Goal: Transaction & Acquisition: Book appointment/travel/reservation

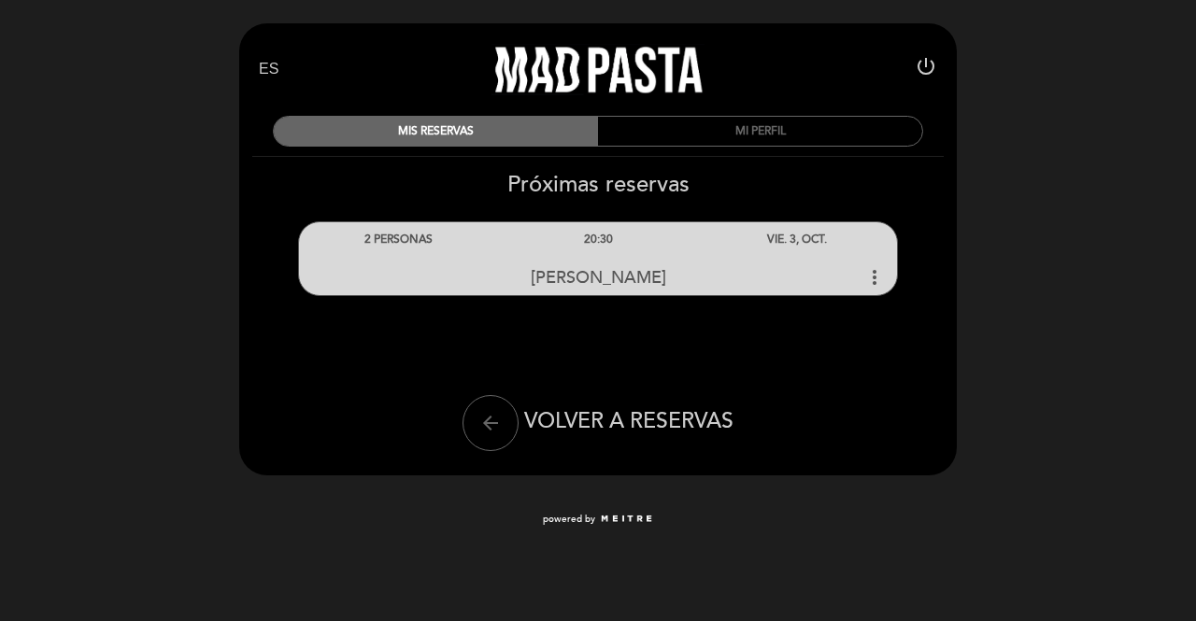
select select "es"
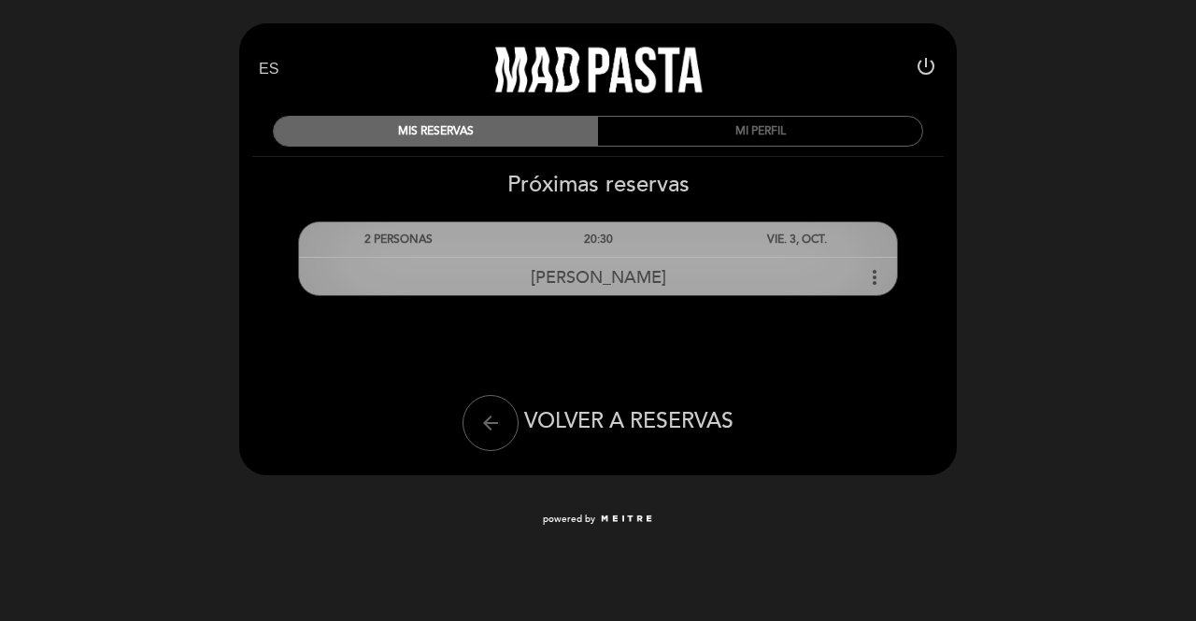
click at [869, 283] on icon "more_vert" at bounding box center [874, 277] width 22 height 22
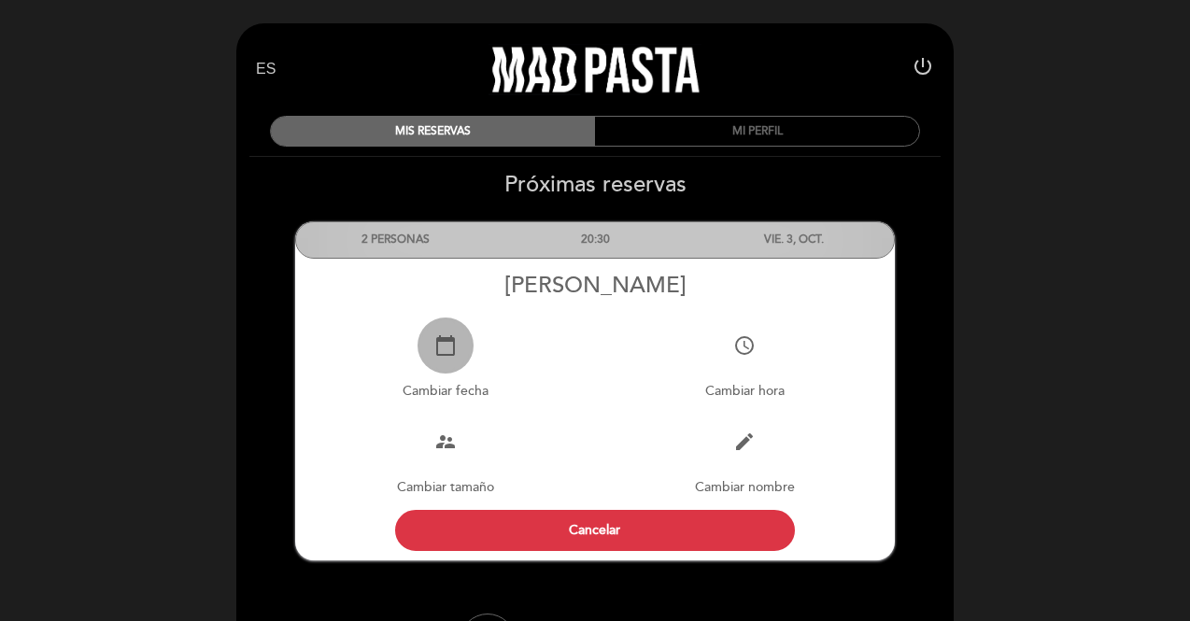
click at [456, 354] on icon "calendar_today" at bounding box center [445, 345] width 22 height 22
select select "es"
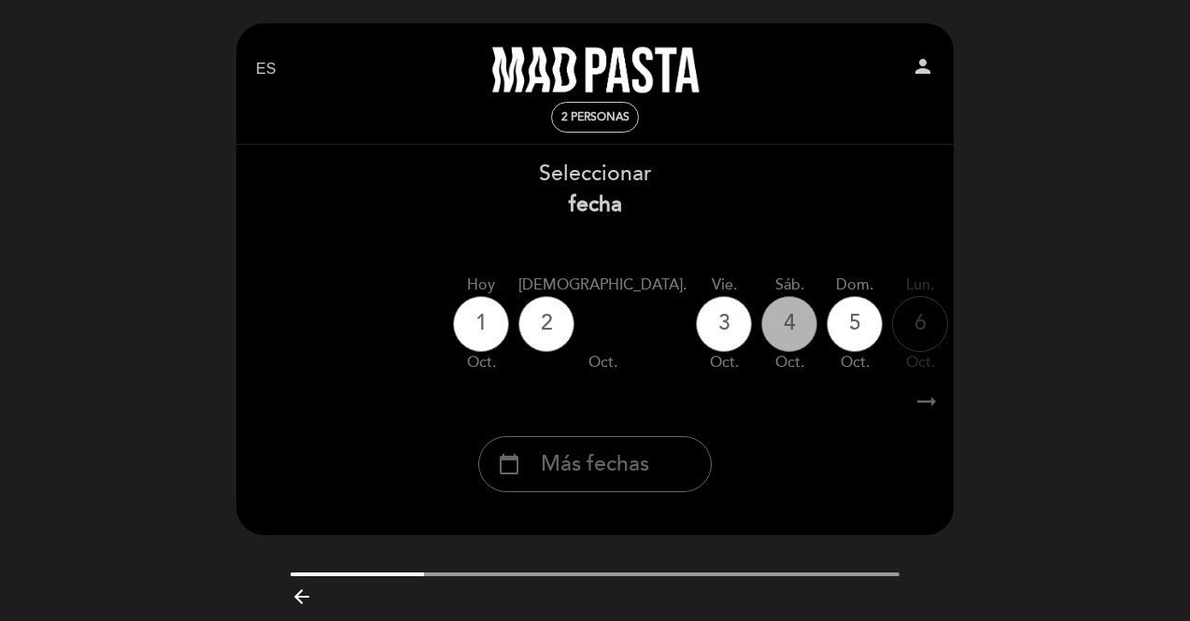
click at [761, 342] on div "4" at bounding box center [789, 324] width 56 height 56
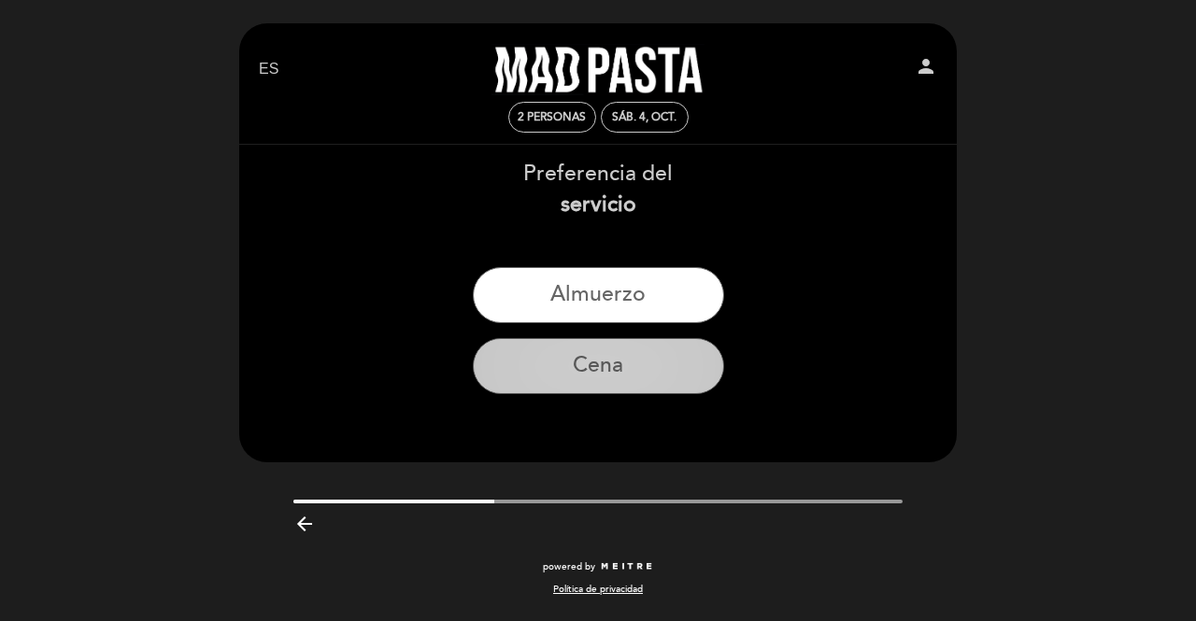
click at [630, 371] on button "Cena" at bounding box center [598, 366] width 251 height 56
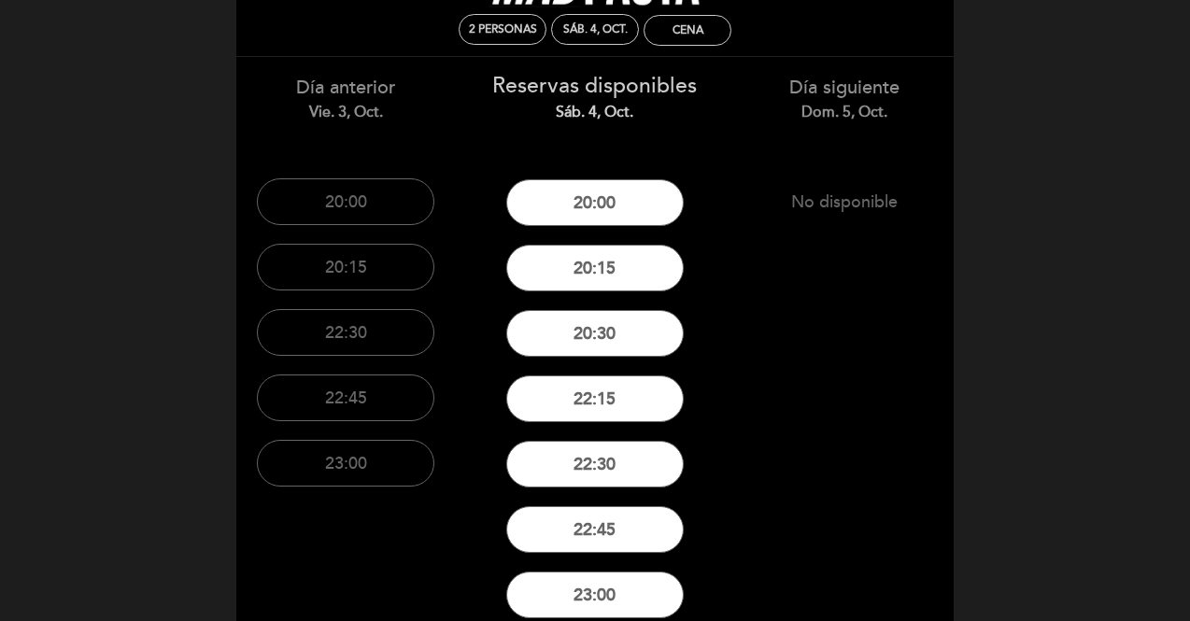
scroll to position [90, 0]
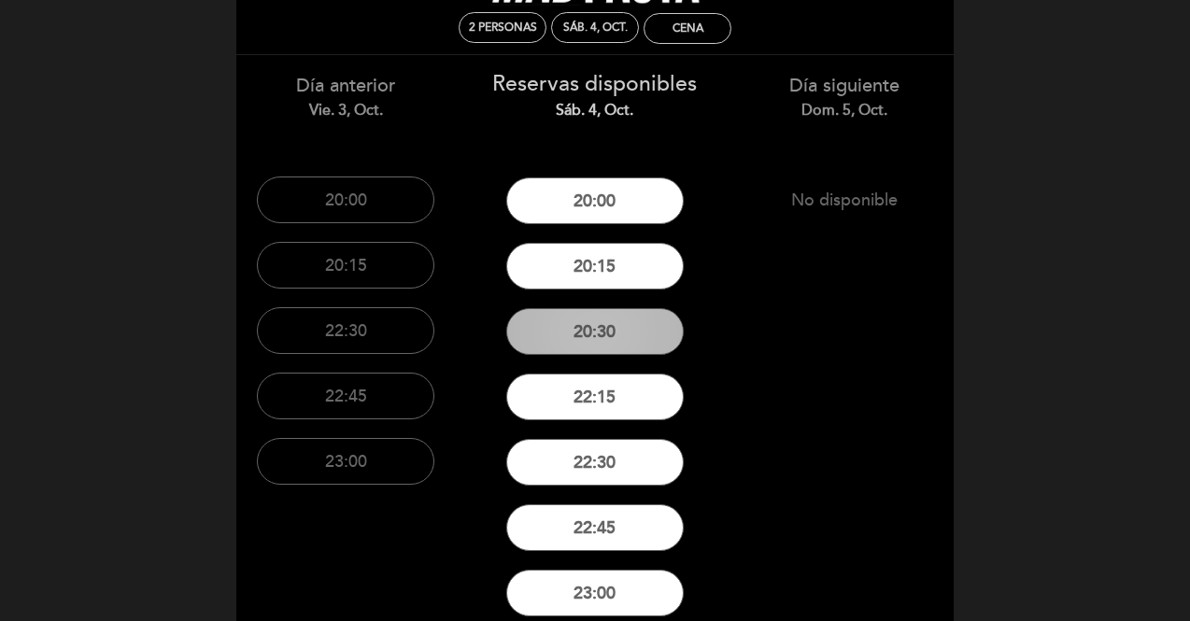
click at [641, 337] on button "20:30" at bounding box center [595, 331] width 178 height 47
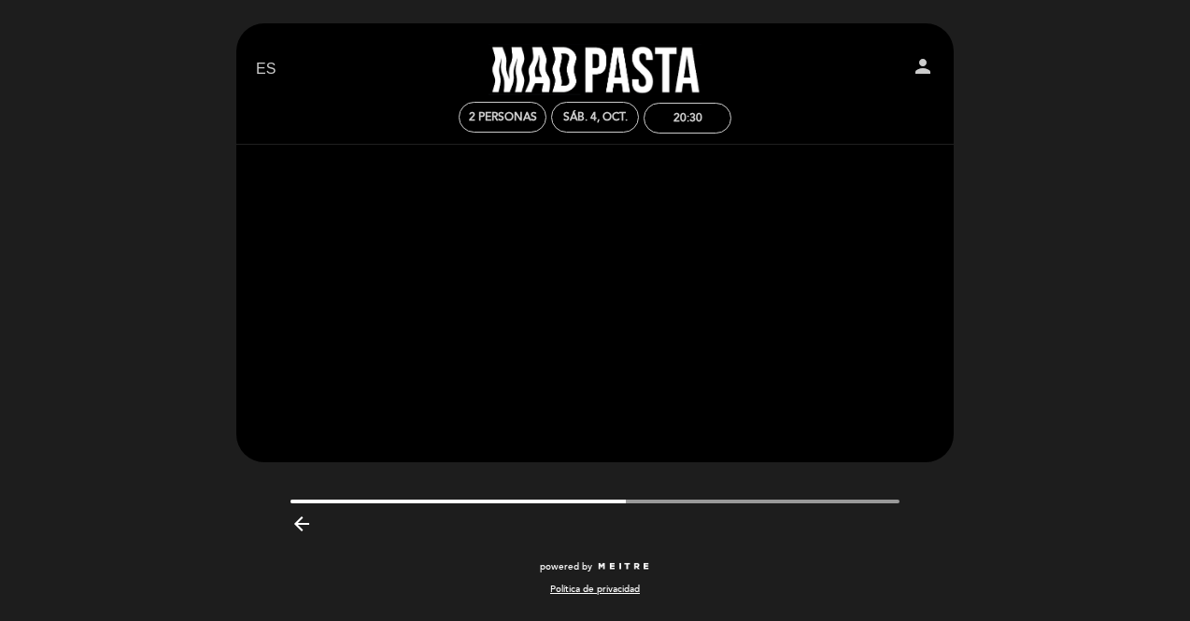
scroll to position [0, 0]
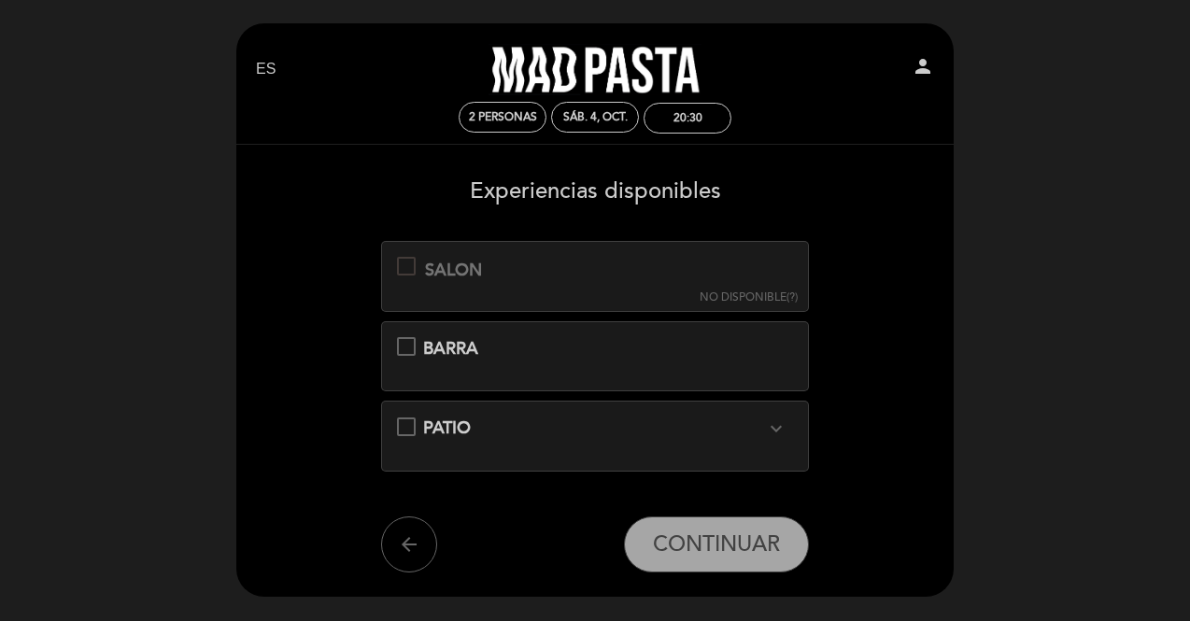
click at [404, 421] on div "PATIO expand_more El sector patio es un deck con toldo. Sector semi cubierto, c…" at bounding box center [595, 429] width 397 height 24
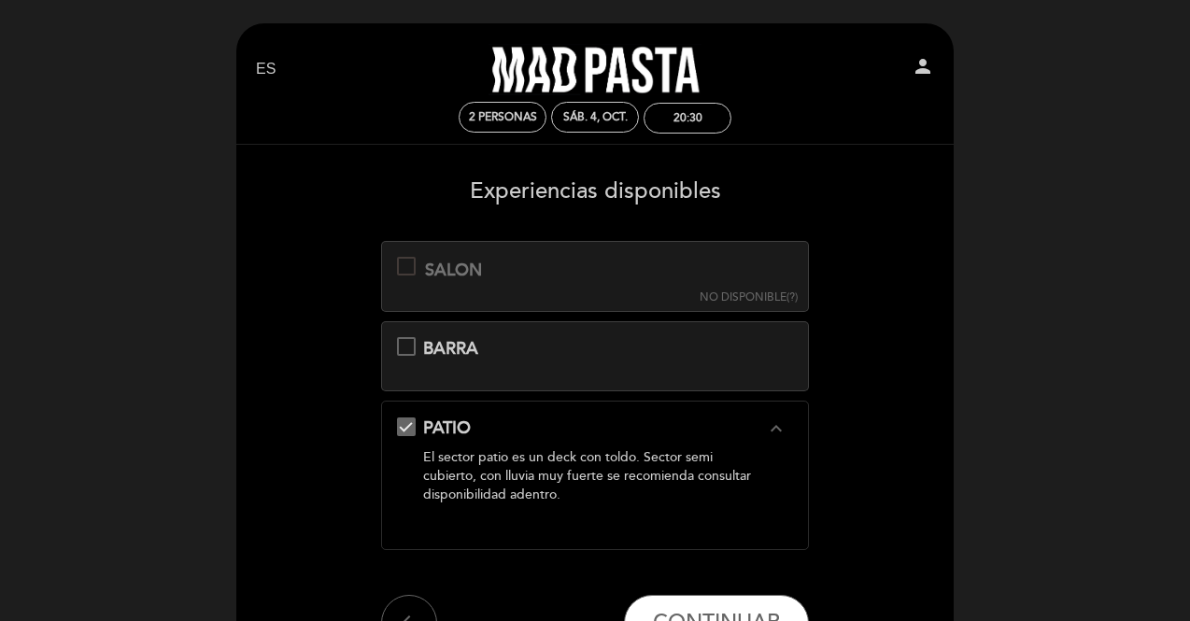
click at [420, 422] on div "PATIO expand_less El sector patio es un deck con toldo. Sector semi cubierto, c…" at bounding box center [595, 468] width 397 height 103
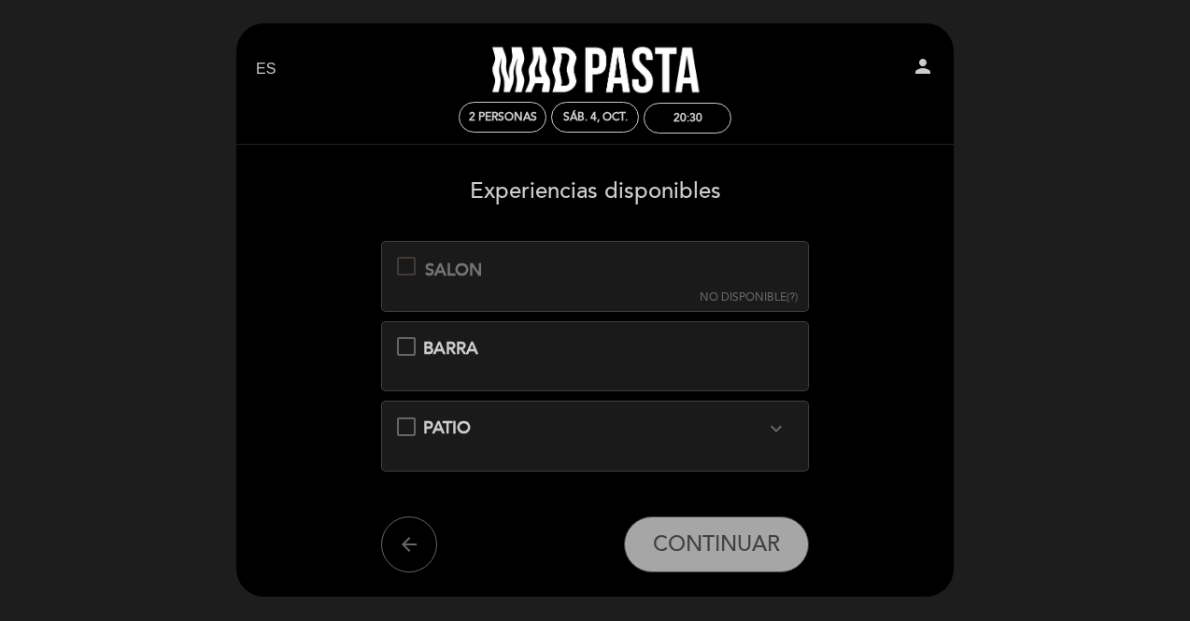
click at [413, 348] on div "BARRA" at bounding box center [595, 349] width 397 height 24
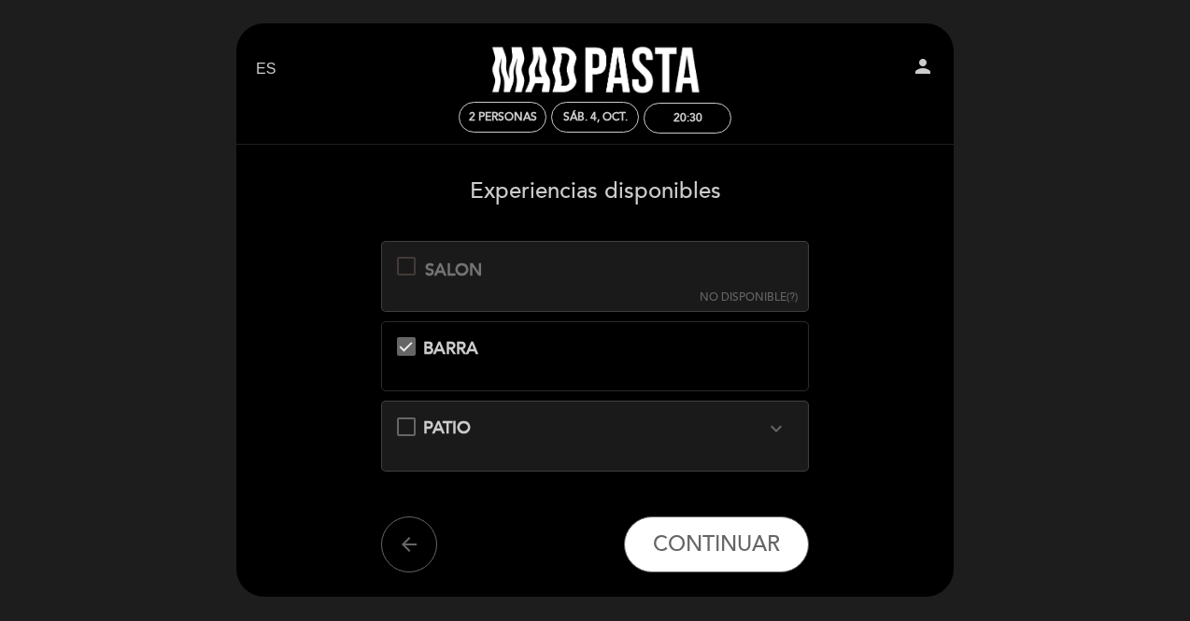
click at [413, 348] on div "BARRA" at bounding box center [595, 349] width 397 height 24
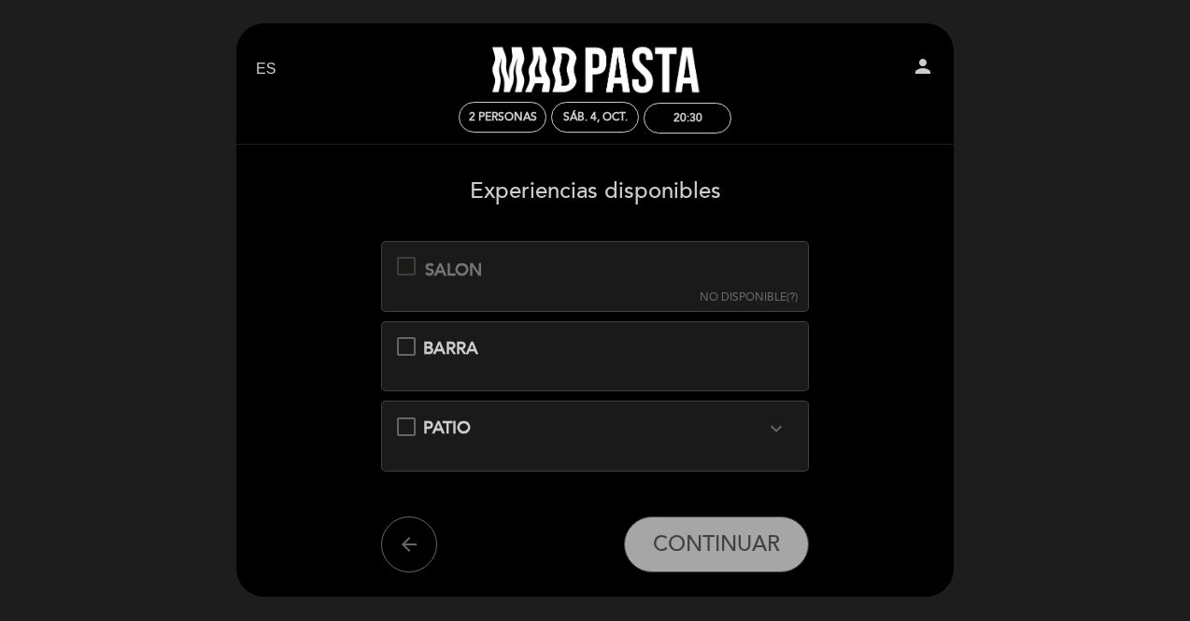
click at [432, 277] on div "SALON" at bounding box center [453, 271] width 57 height 24
click at [426, 555] on button "arrow_back" at bounding box center [409, 545] width 56 height 56
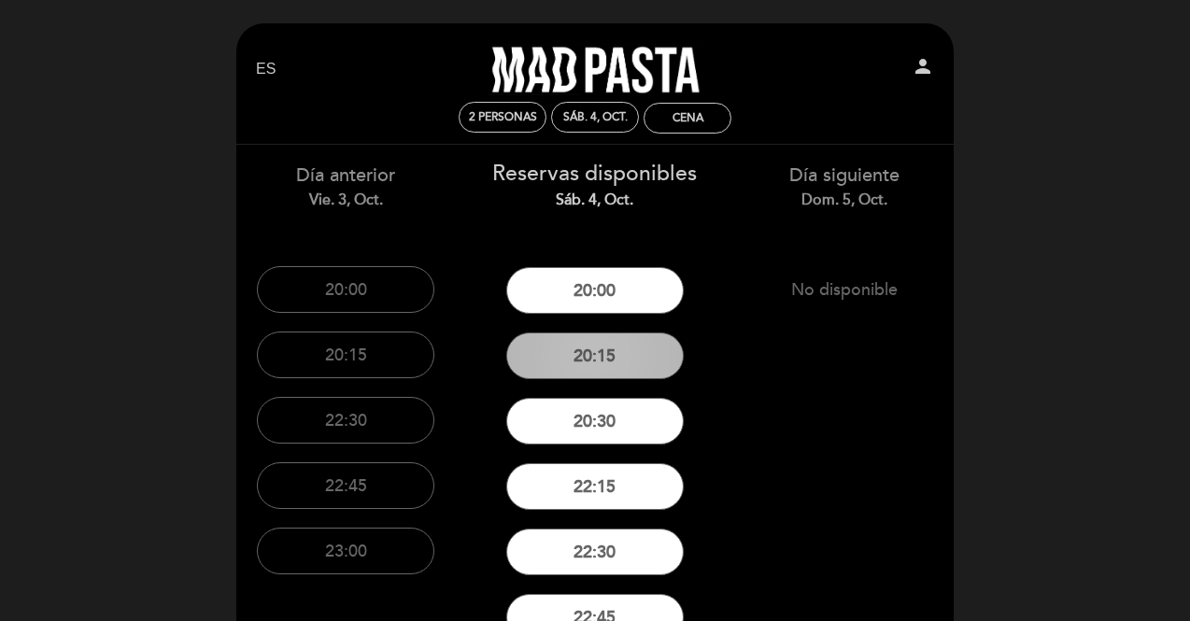
click at [663, 351] on button "20:15" at bounding box center [595, 356] width 178 height 47
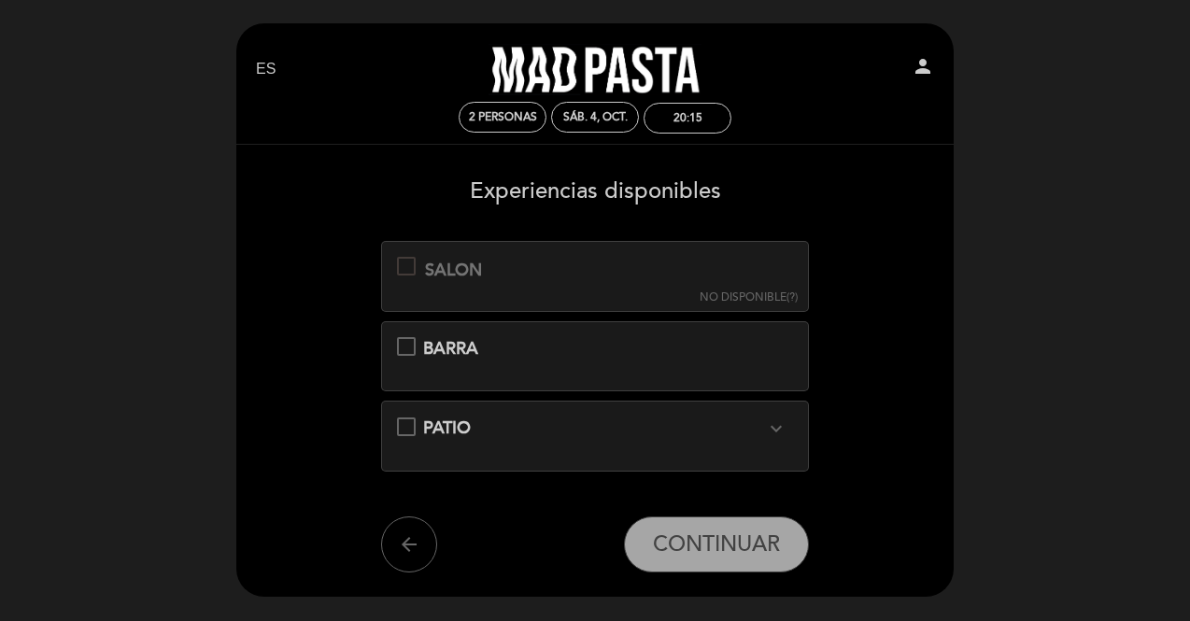
click at [514, 274] on div "SALON Esta experiencia no está disponible para la fecha seleccionada. NO DISPON…" at bounding box center [595, 276] width 429 height 70
click at [415, 523] on button "arrow_back" at bounding box center [409, 545] width 56 height 56
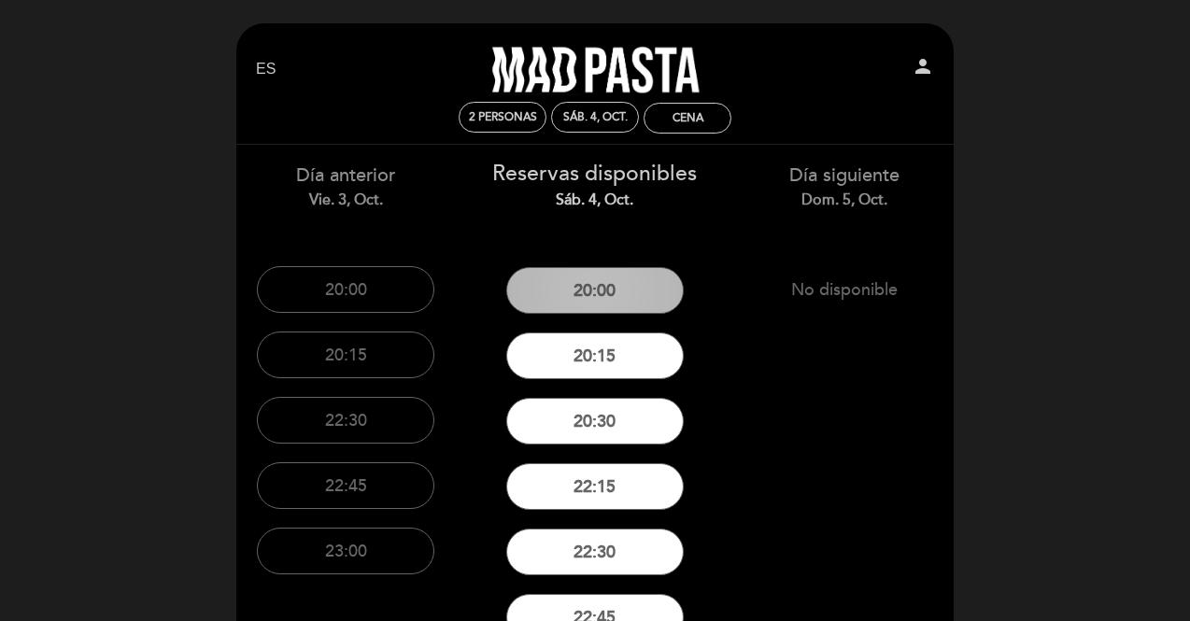
click at [613, 295] on button "20:00" at bounding box center [595, 290] width 178 height 47
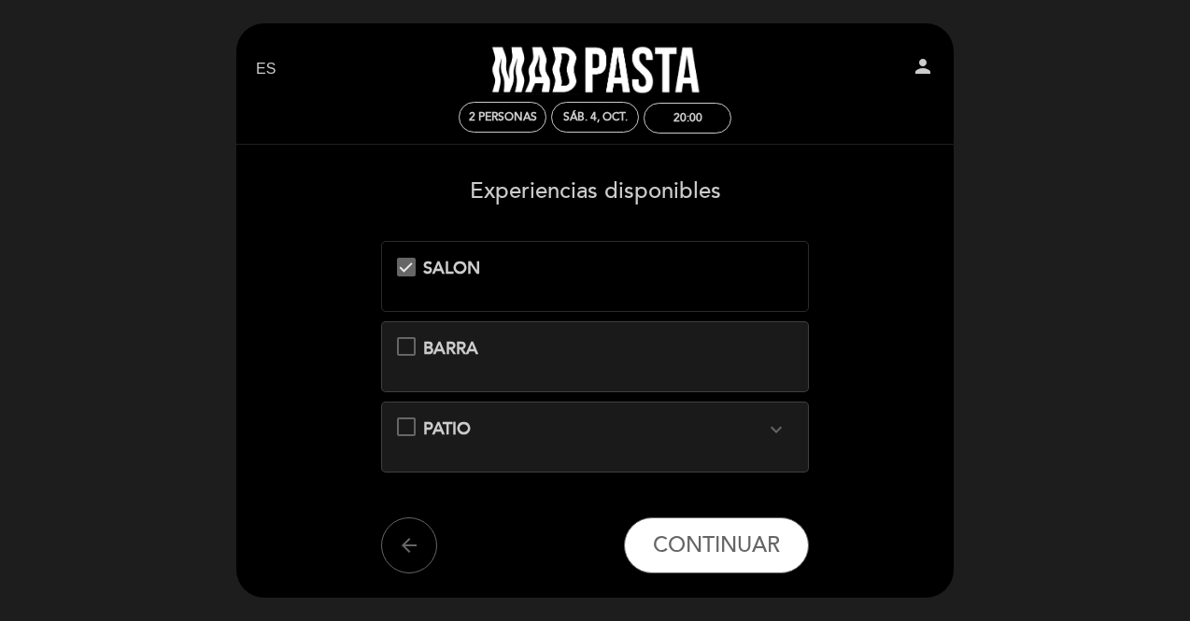
click at [778, 360] on div "BARRA" at bounding box center [595, 349] width 397 height 24
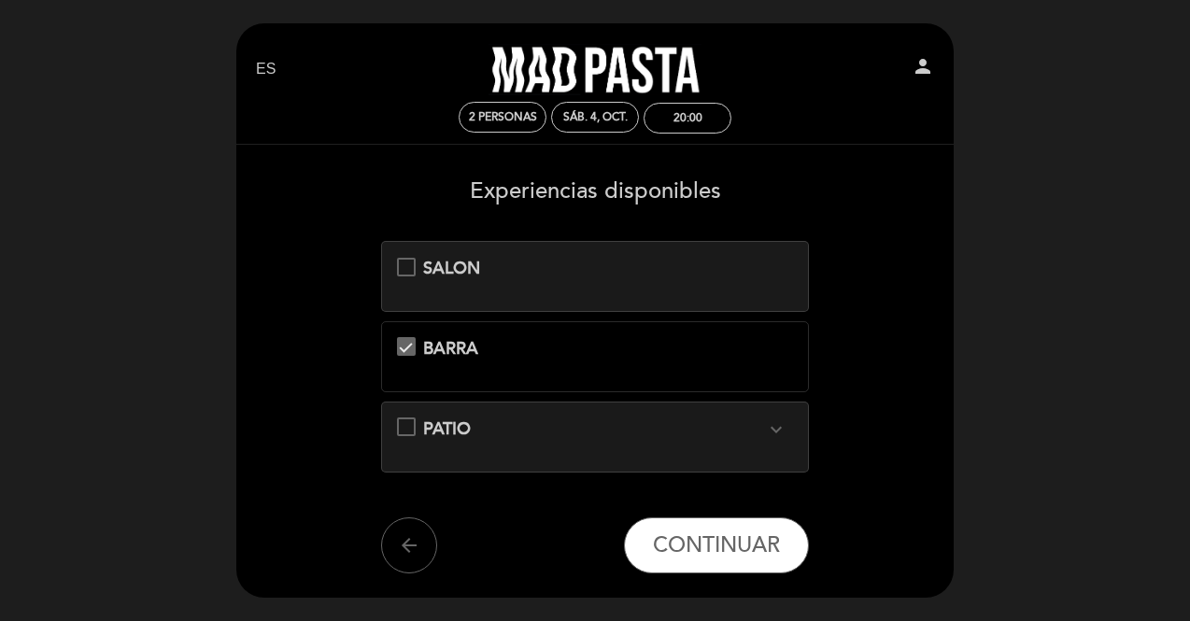
click at [746, 329] on div "BARRA" at bounding box center [595, 356] width 429 height 71
click at [764, 275] on div "SALON" at bounding box center [594, 269] width 343 height 24
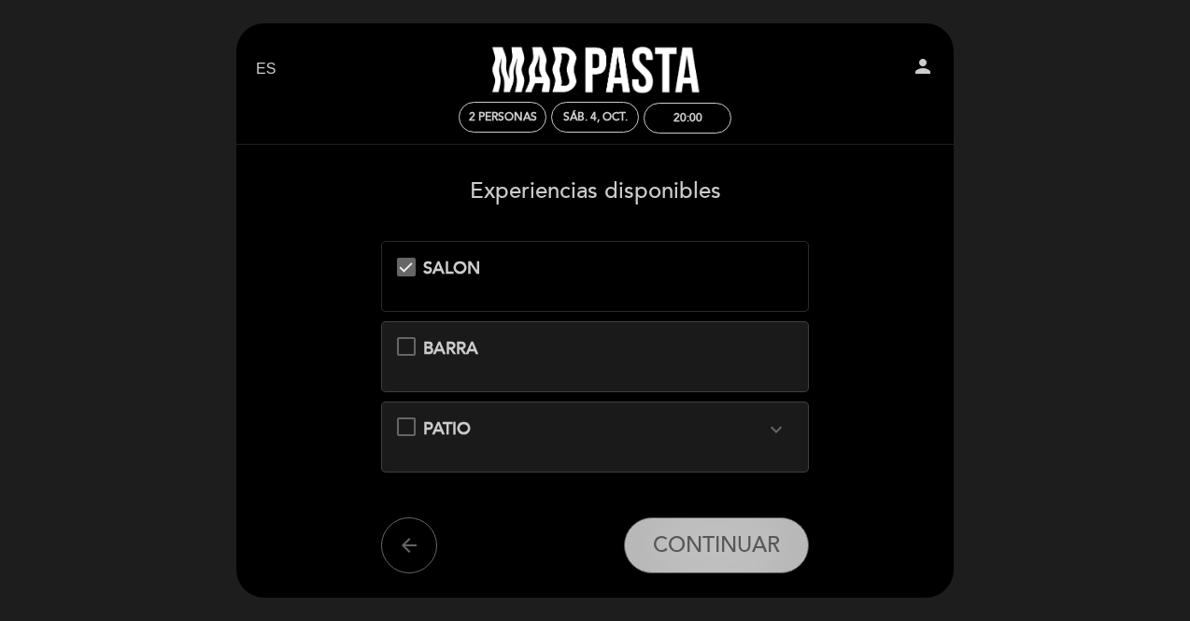
click at [727, 546] on span "CONTINUAR" at bounding box center [716, 546] width 127 height 26
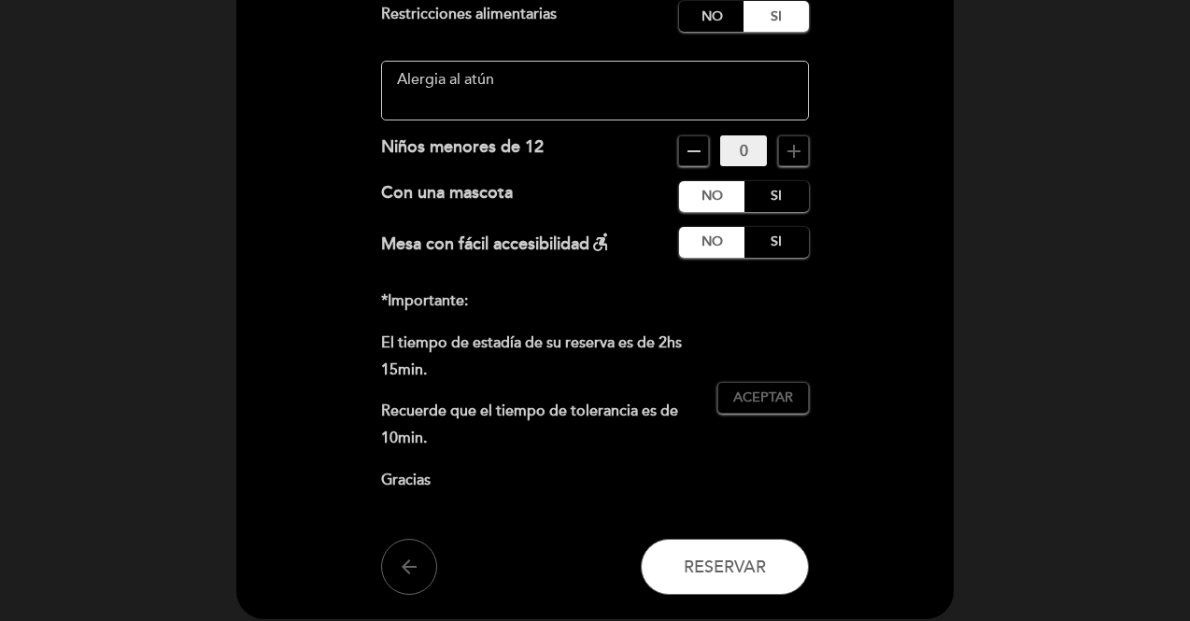
scroll to position [238, 0]
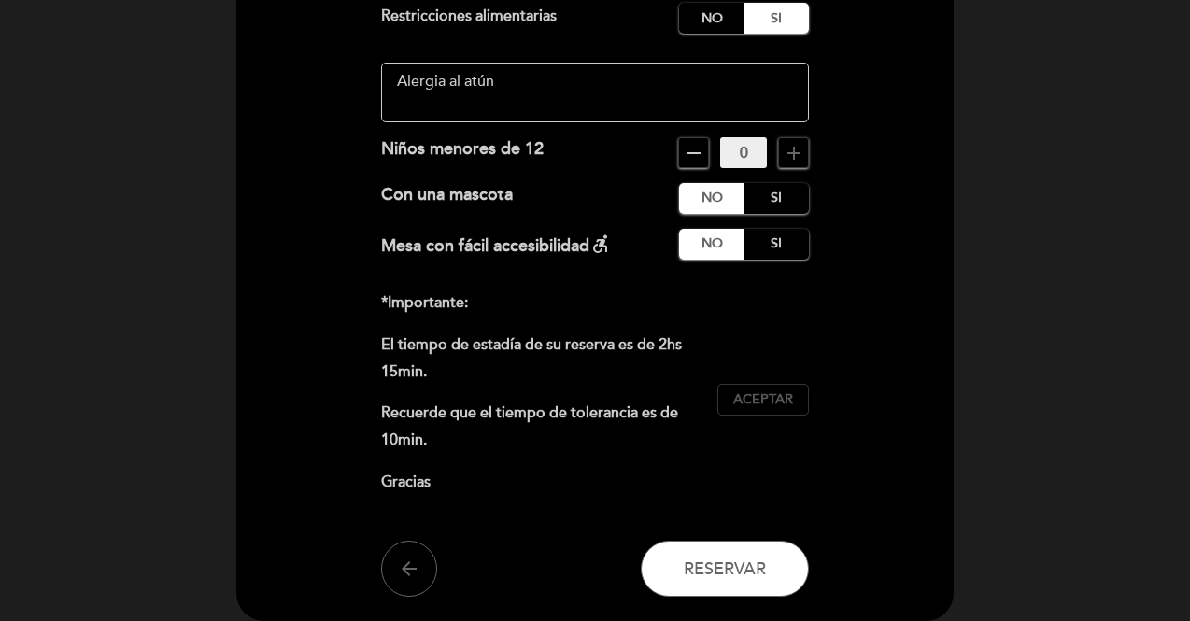
click at [772, 403] on span "Aceptar" at bounding box center [763, 401] width 60 height 20
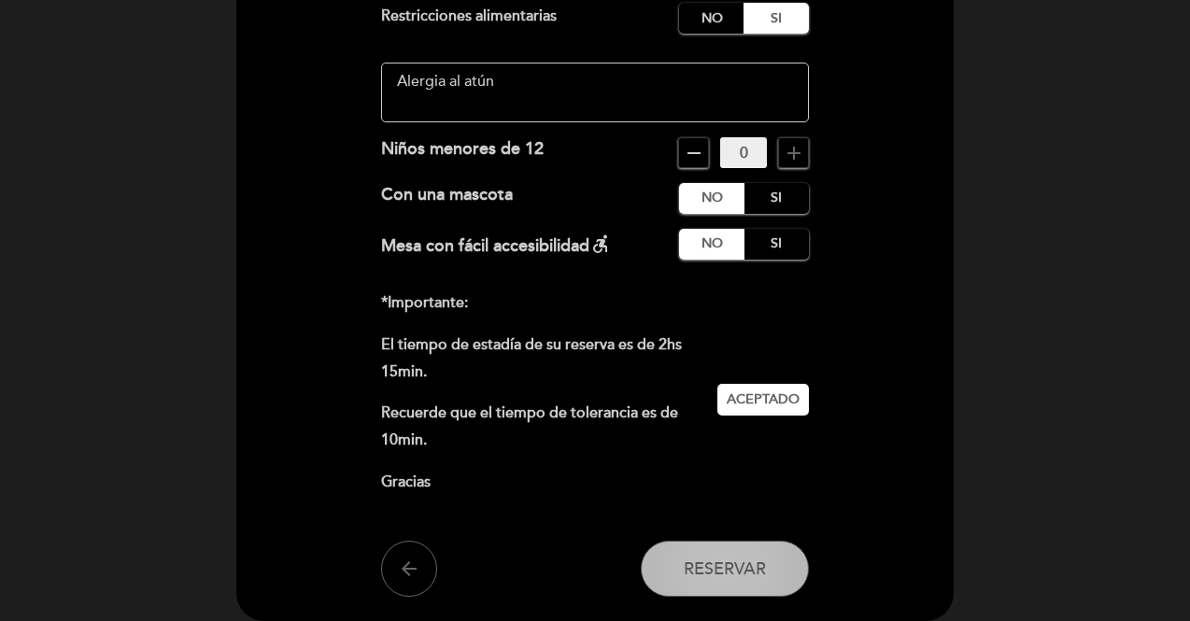
click at [719, 575] on span "Reservar" at bounding box center [725, 569] width 82 height 21
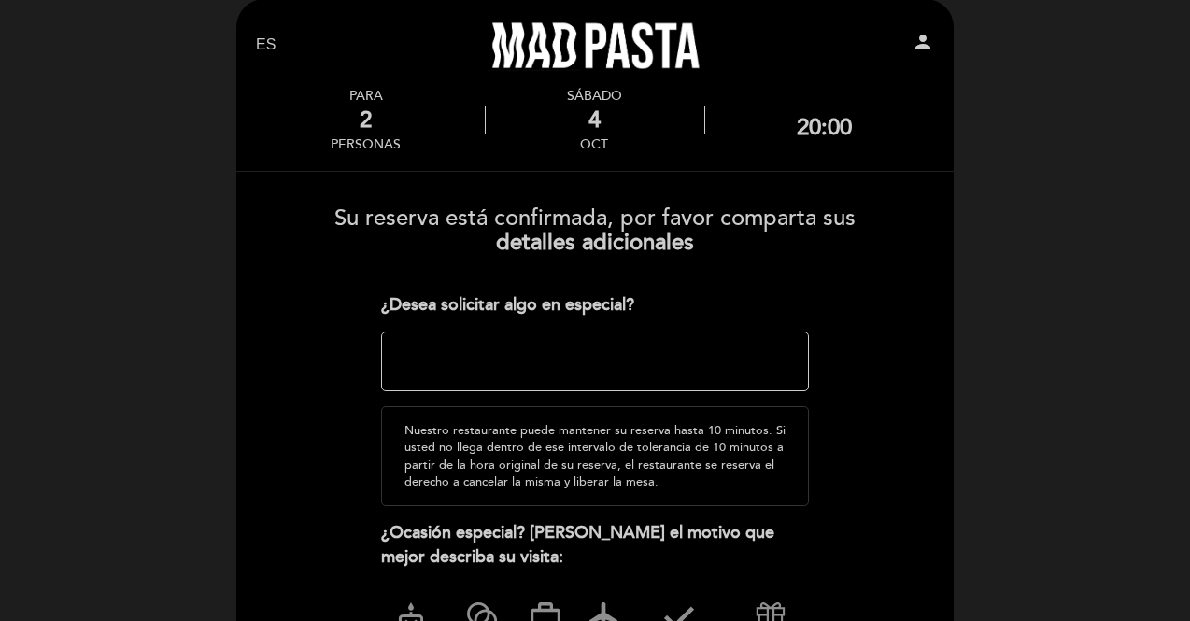
scroll to position [271, 0]
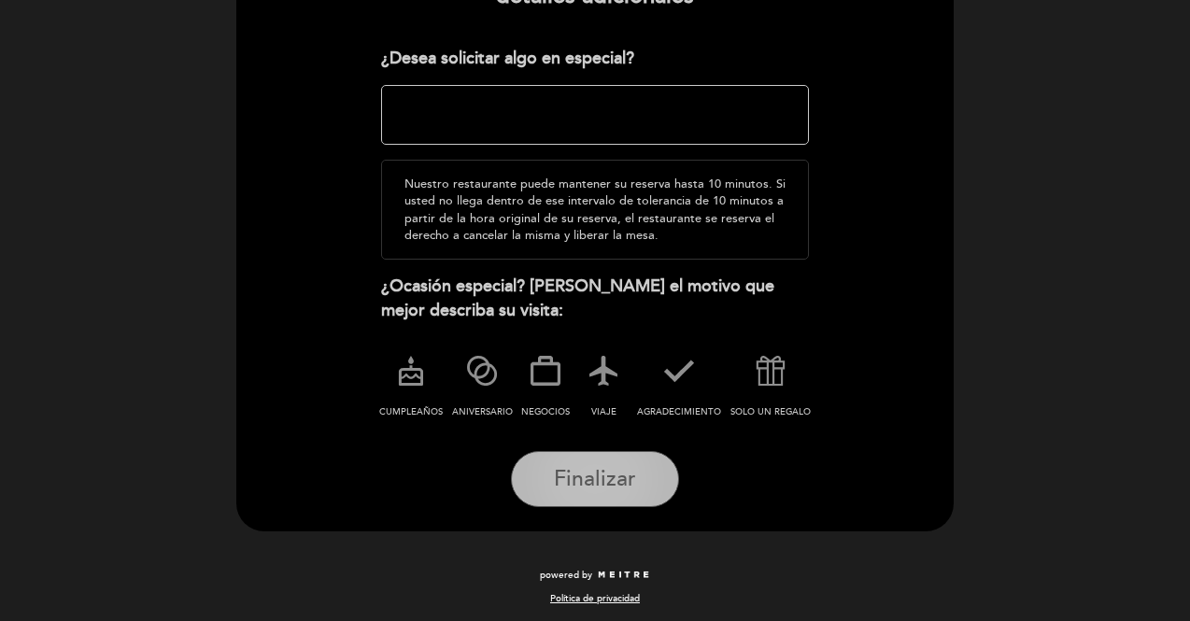
click at [628, 466] on span "Finalizar" at bounding box center [595, 479] width 82 height 26
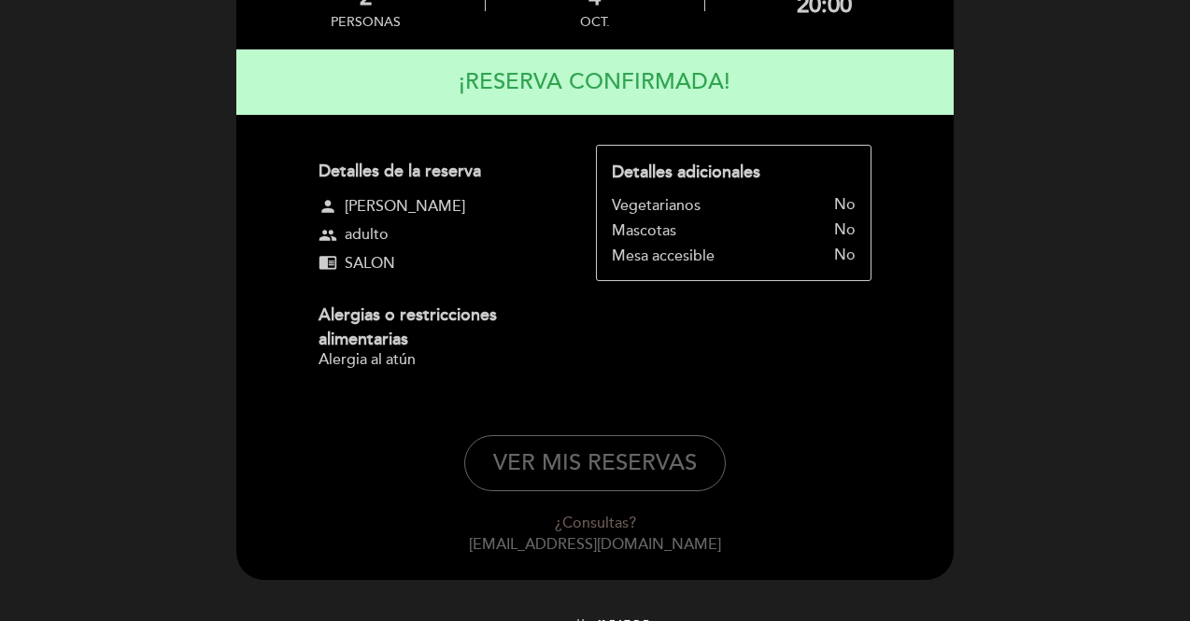
scroll to position [148, 0]
